Goal: Communication & Community: Answer question/provide support

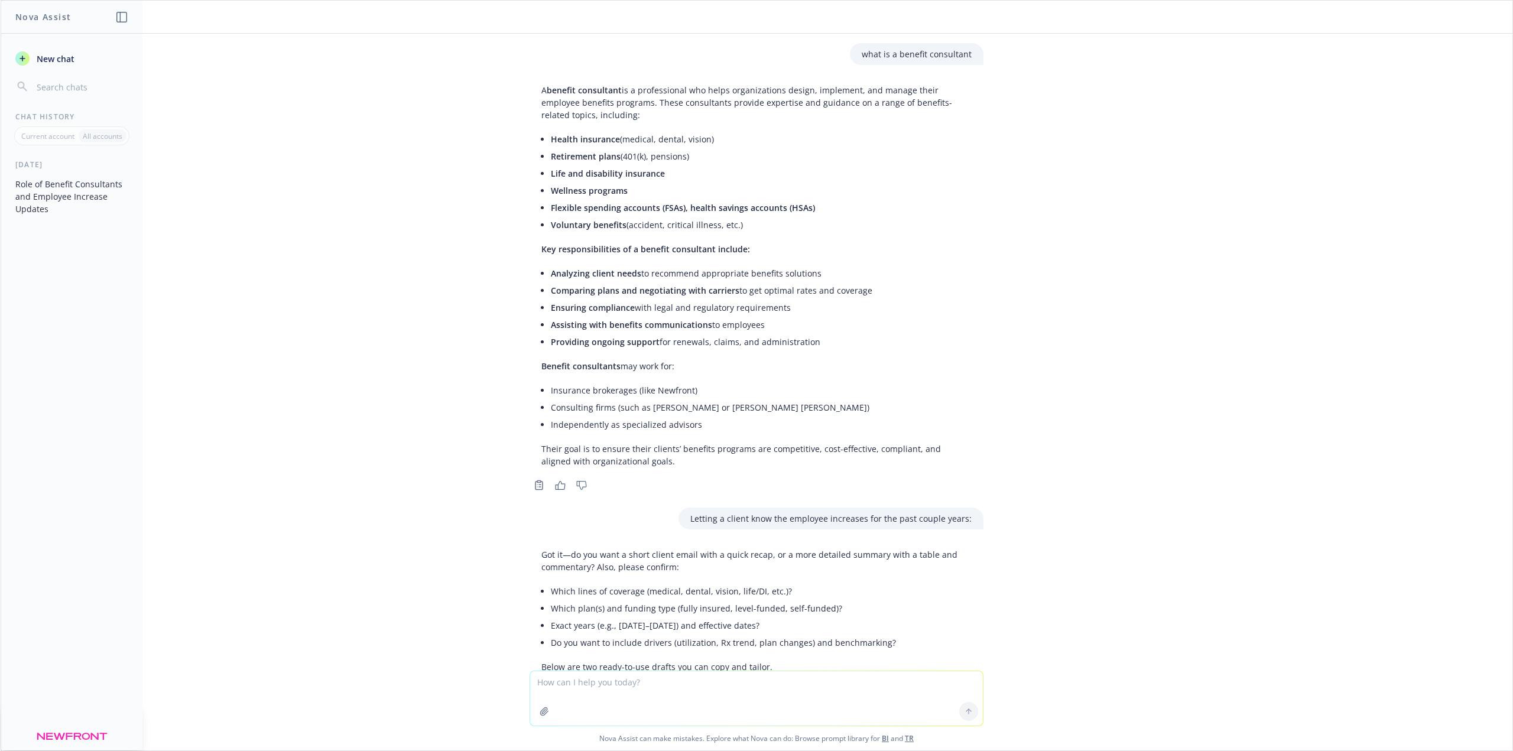
scroll to position [6956, 0]
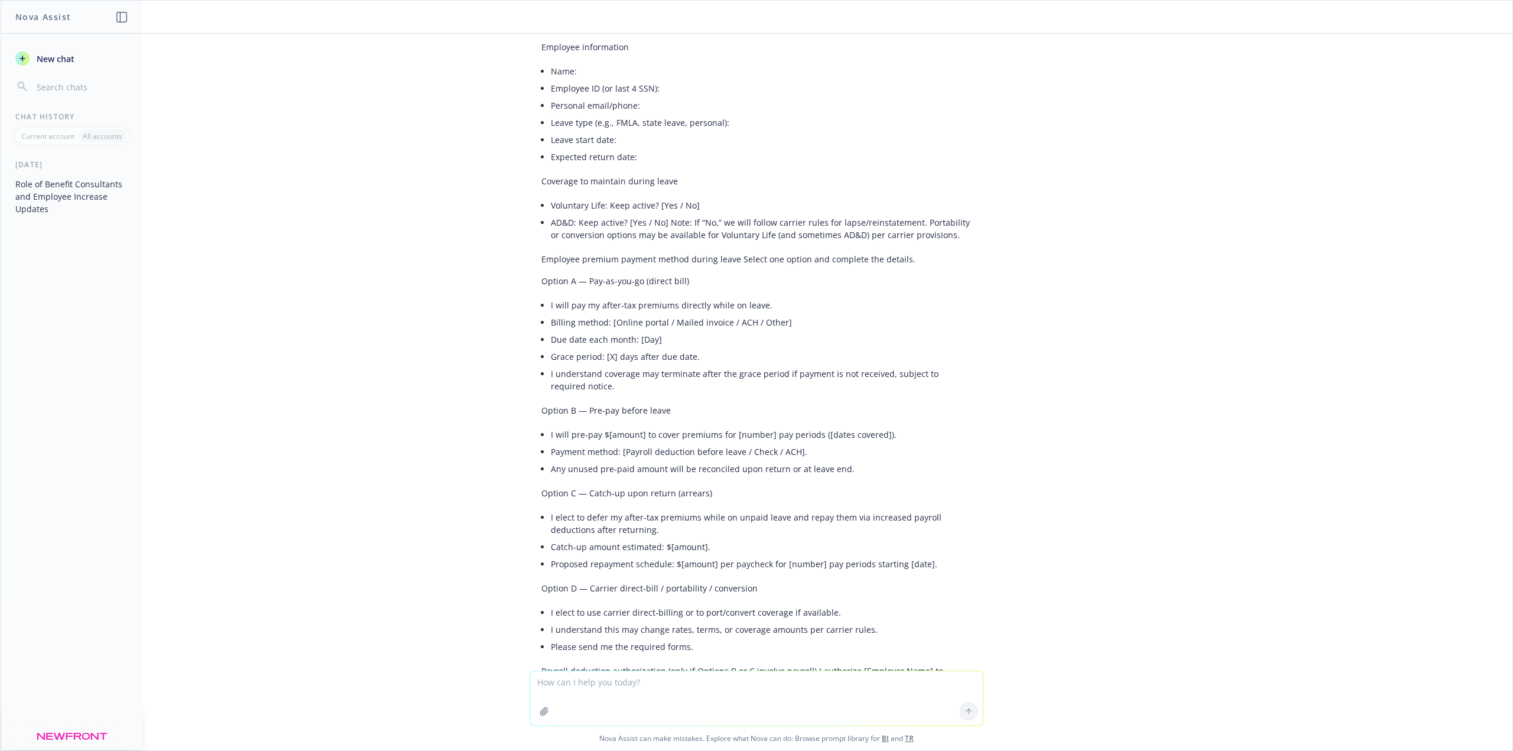
click at [625, 693] on textarea at bounding box center [756, 698] width 453 height 54
click at [710, 682] on textarea "letting a client know that 10,154" at bounding box center [756, 698] width 453 height 56
click at [858, 680] on textarea "letting a client know that 10,154.28 was accounted for by Anthem in a refund of" at bounding box center [756, 698] width 453 height 56
paste textarea "$70,744.11 refund issued back on [DATE]."
type textarea "letting a client know that 10,154.28 was accounted for by Anthem in a refund of…"
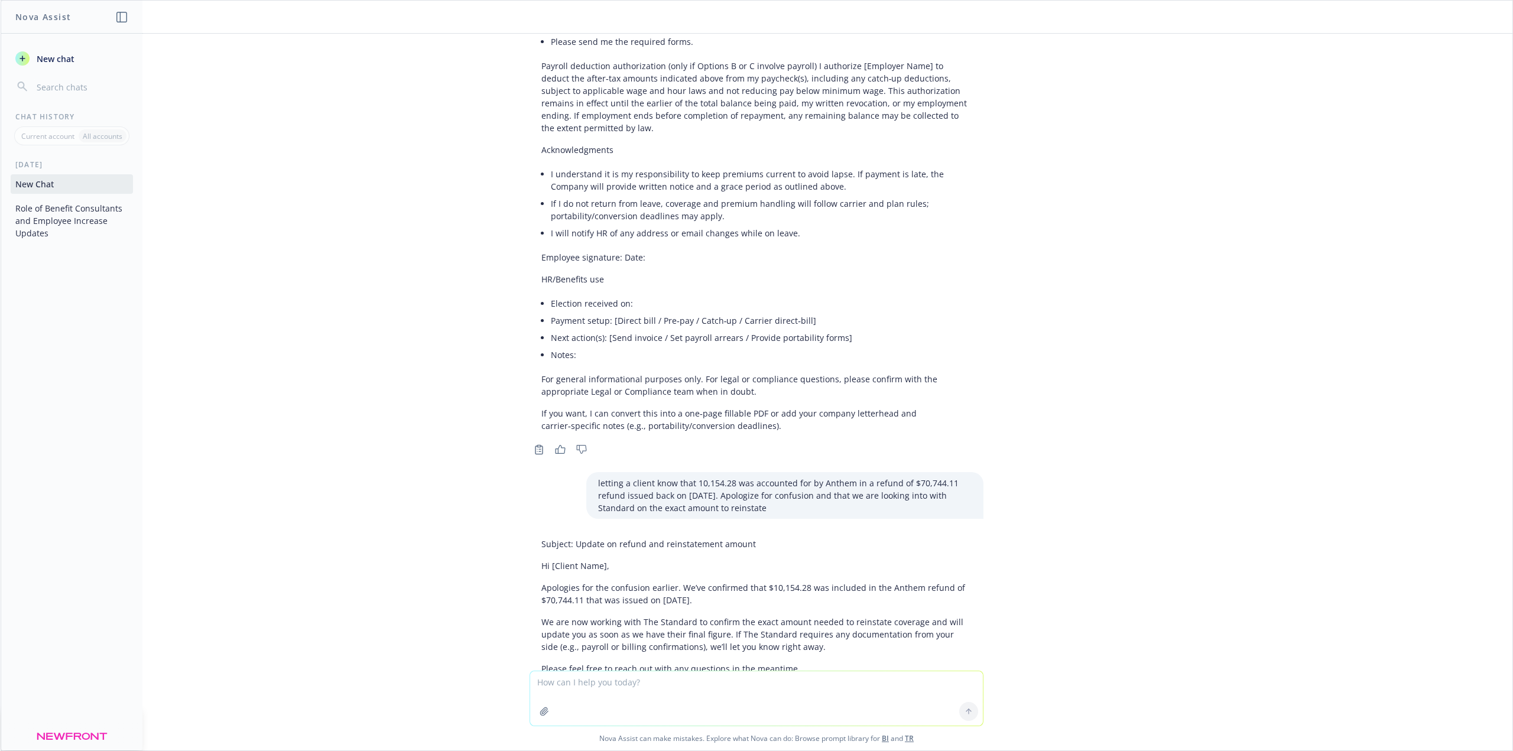
scroll to position [7566, 0]
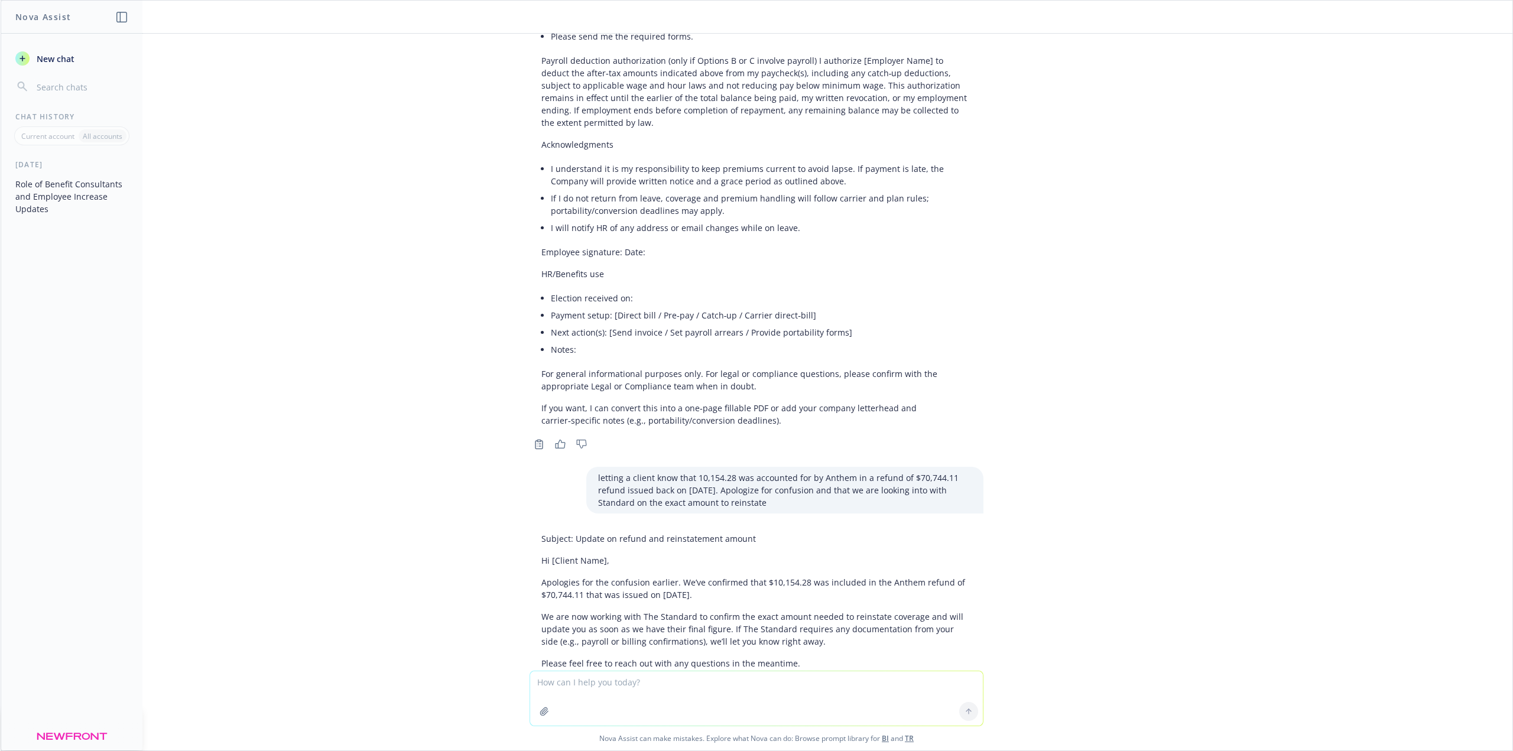
click at [558, 576] on p "Apologies for the confusion earlier. We’ve confirmed that $10,154.28 was includ…" at bounding box center [756, 588] width 430 height 25
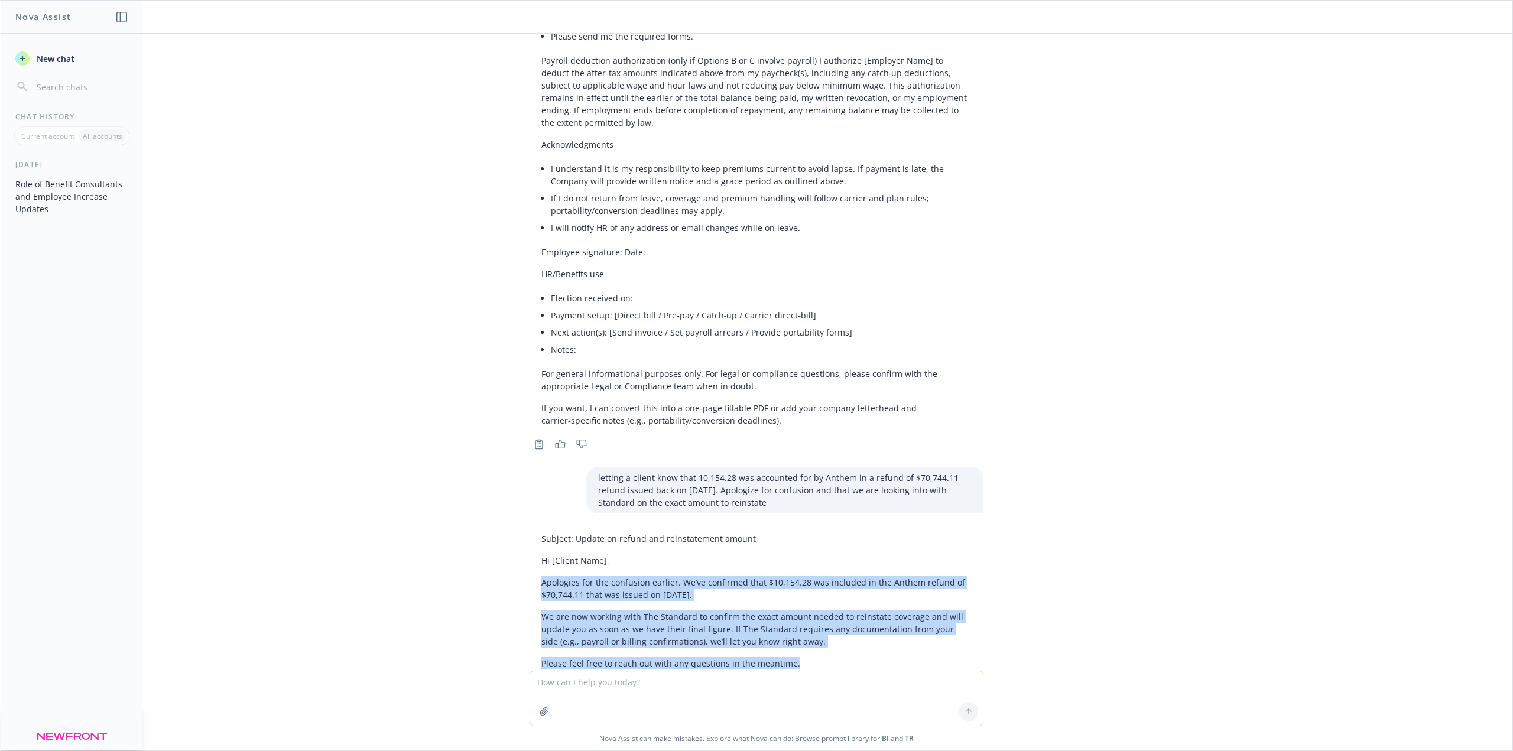
drag, startPoint x: 534, startPoint y: 528, endPoint x: 837, endPoint y: 604, distance: 311.9
click at [837, 604] on div "Subject: Update on refund and reinstatement amount Hi [Client Name], Apologies …" at bounding box center [756, 601] width 454 height 147
copy div "Apologies for the confusion earlier. We’ve confirmed that $10,154.28 was includ…"
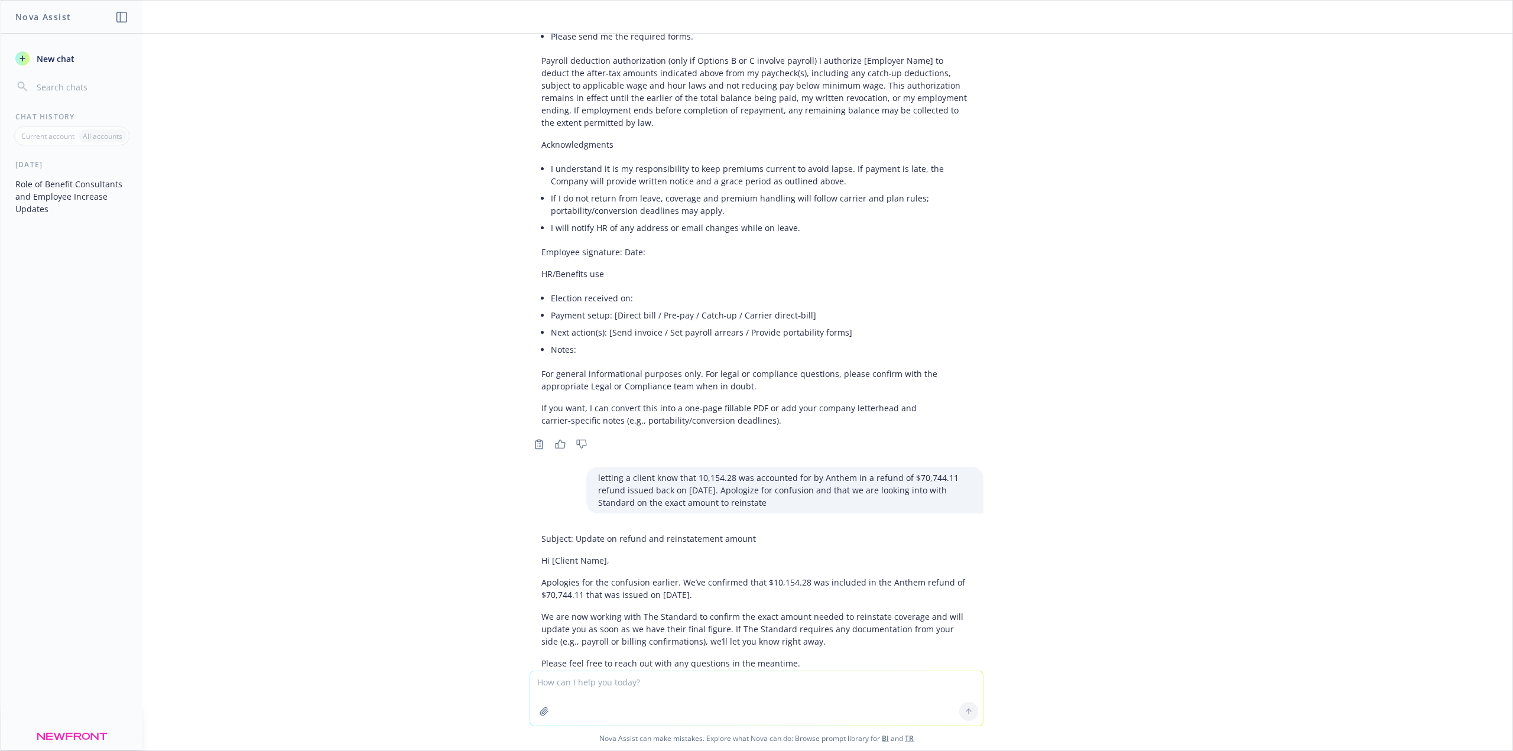
click at [641, 689] on textarea at bounding box center [756, 698] width 453 height 54
type textarea "letting a know we are pushing back for an excel version"
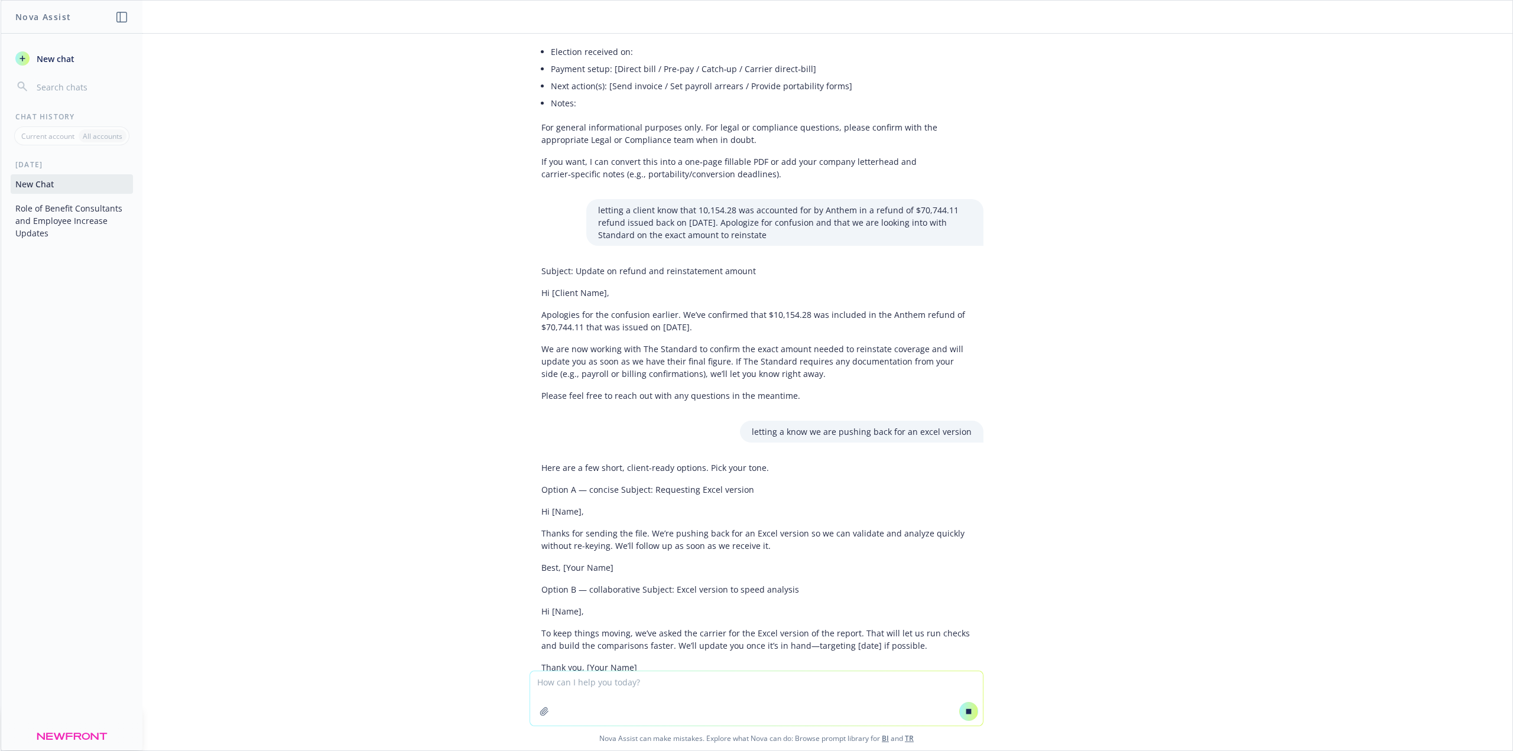
scroll to position [7562, 0]
click at [690, 522] on p "Thanks for sending the file. We’re pushing back for an Excel version so we can …" at bounding box center [756, 534] width 430 height 25
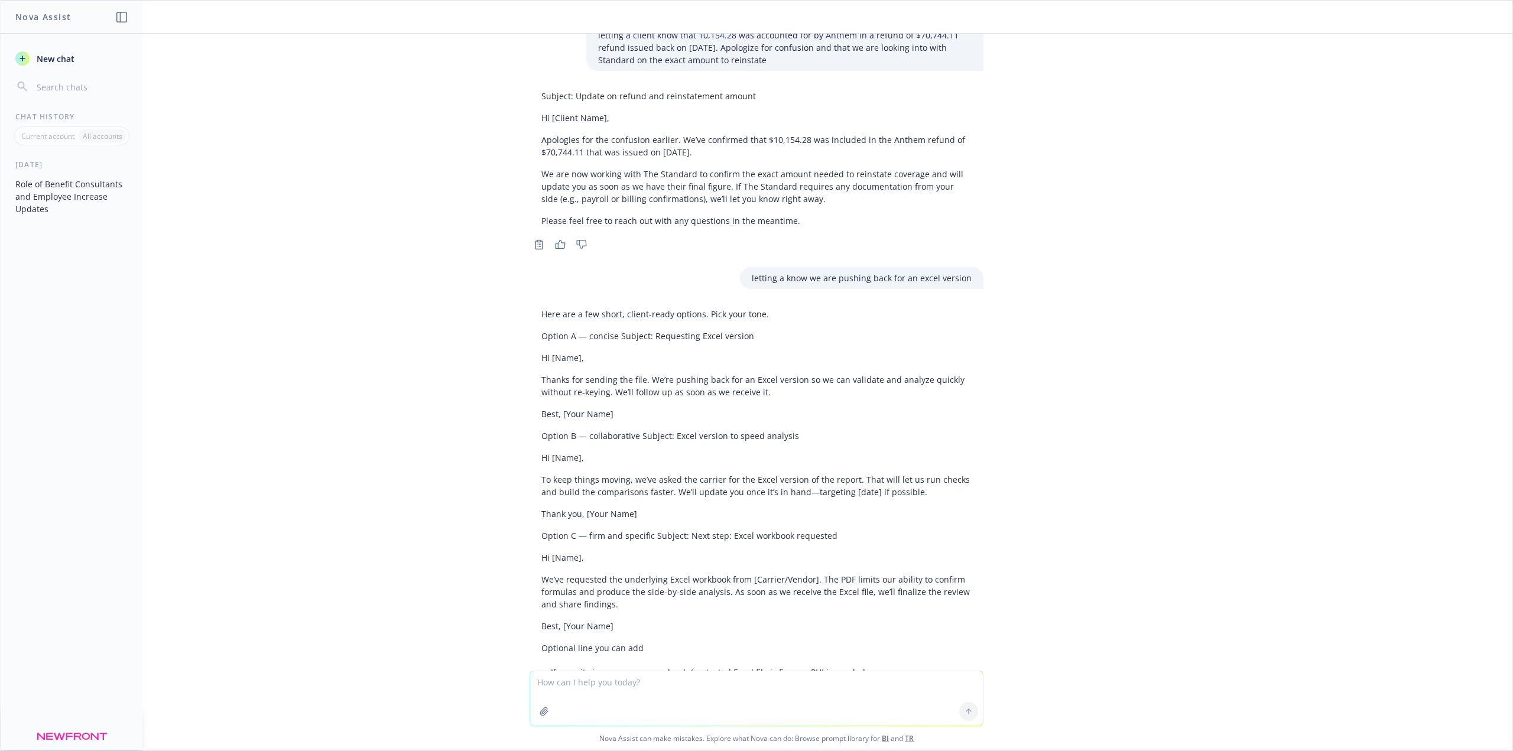
scroll to position [8020, 0]
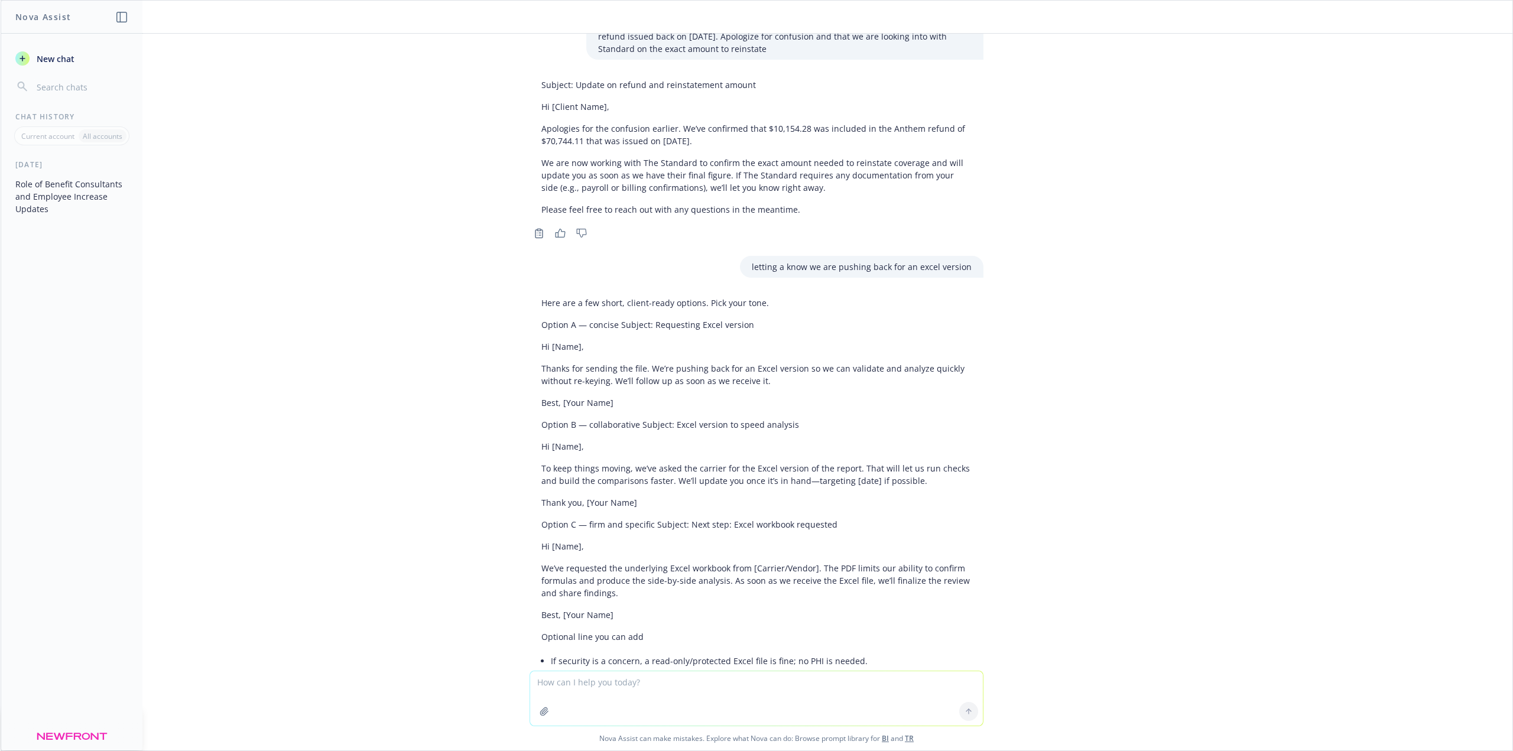
click at [658, 462] on p "To keep things moving, we’ve asked the carrier for the Excel version of the rep…" at bounding box center [756, 474] width 430 height 25
click at [846, 694] on textarea at bounding box center [756, 698] width 453 height 54
paste textarea "Good to speak with you. Apologies again for all the back and forth and the conf…"
type textarea "reword: Good to speak with you. Apologies again for all the back and forth and …"
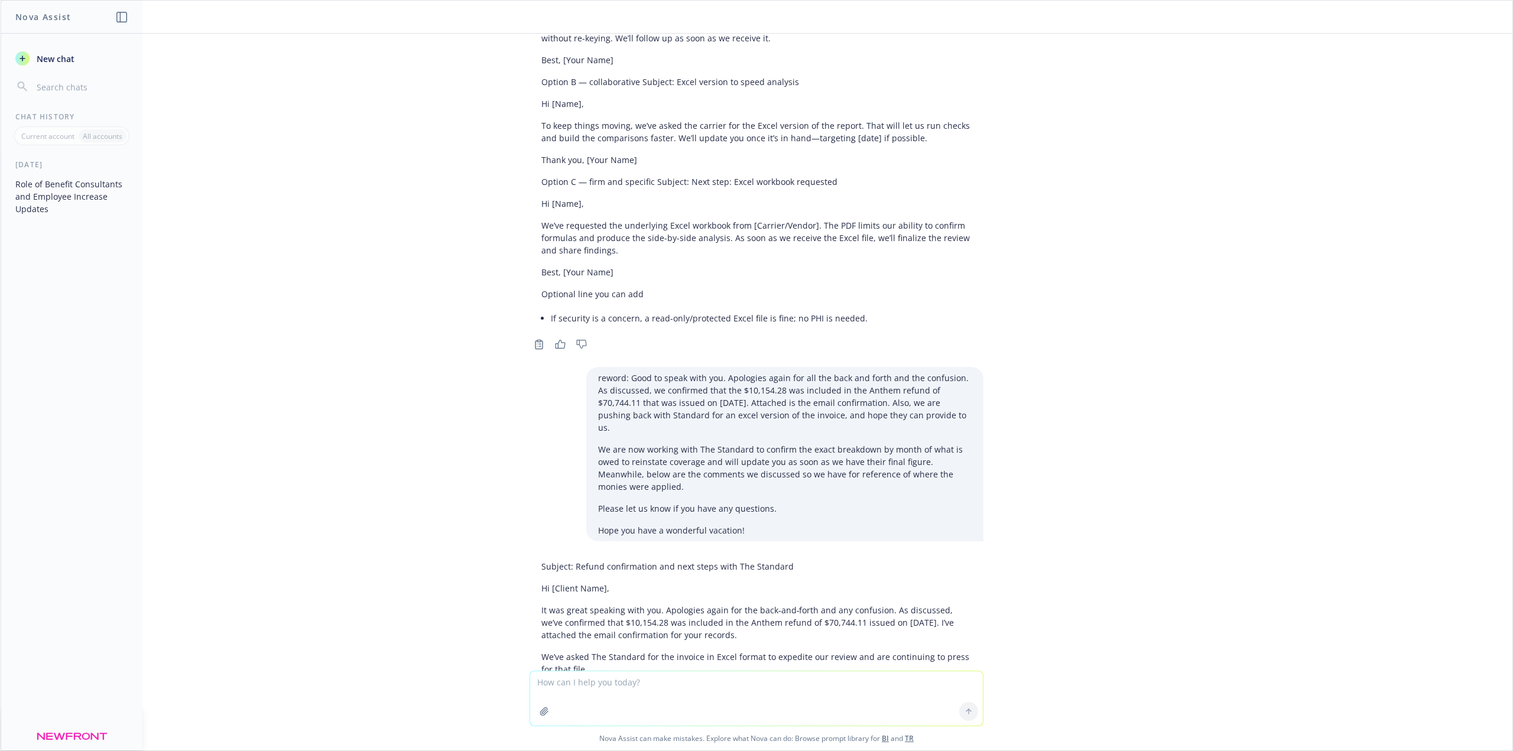
scroll to position [8446, 0]
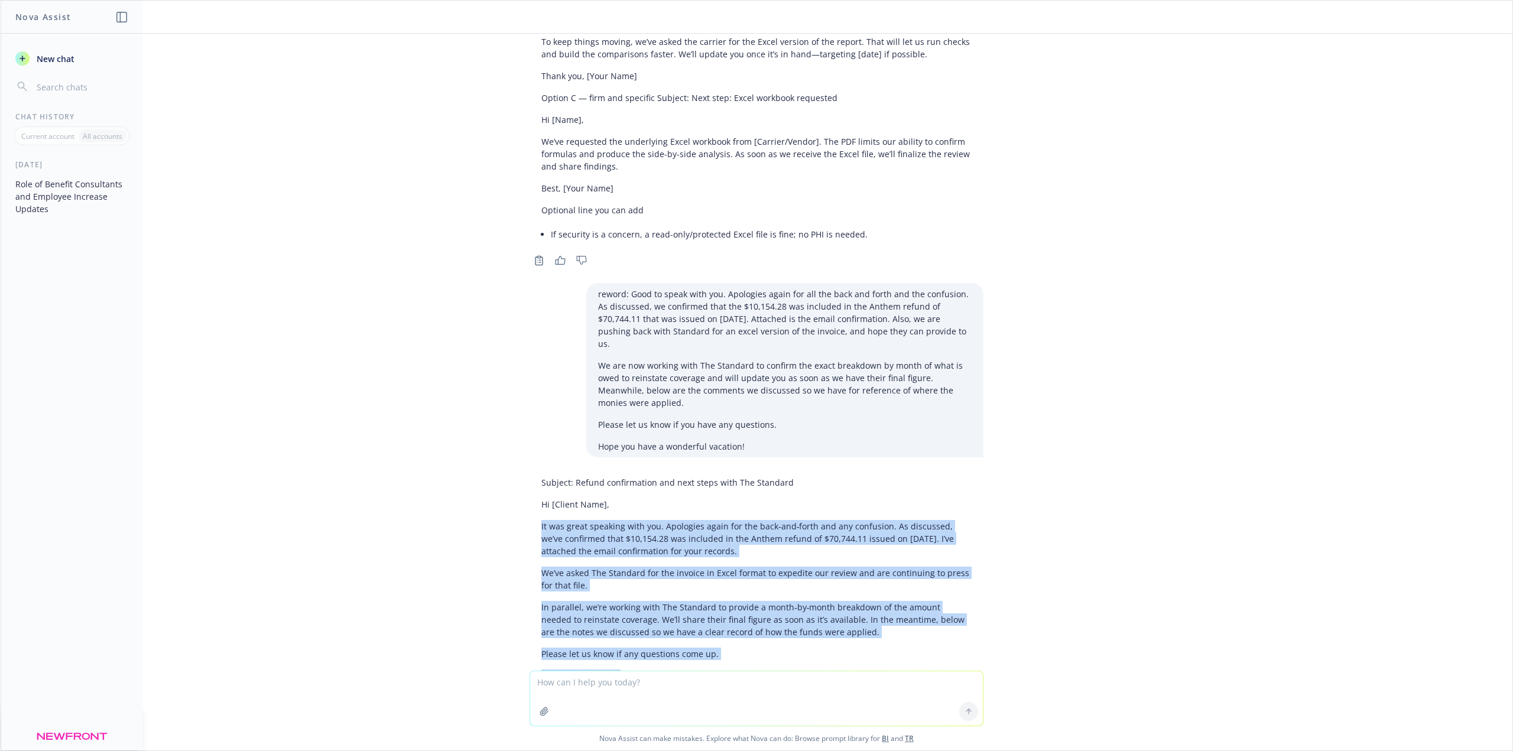
drag, startPoint x: 532, startPoint y: 459, endPoint x: 711, endPoint y: 603, distance: 229.5
click at [711, 603] on div "Subject: Refund confirmation and next steps with The Standard Hi [Client Name],…" at bounding box center [756, 579] width 454 height 215
copy div "It was great speaking with you. Apologies again for the back‑and‑forth and any …"
